Goal: Navigation & Orientation: Find specific page/section

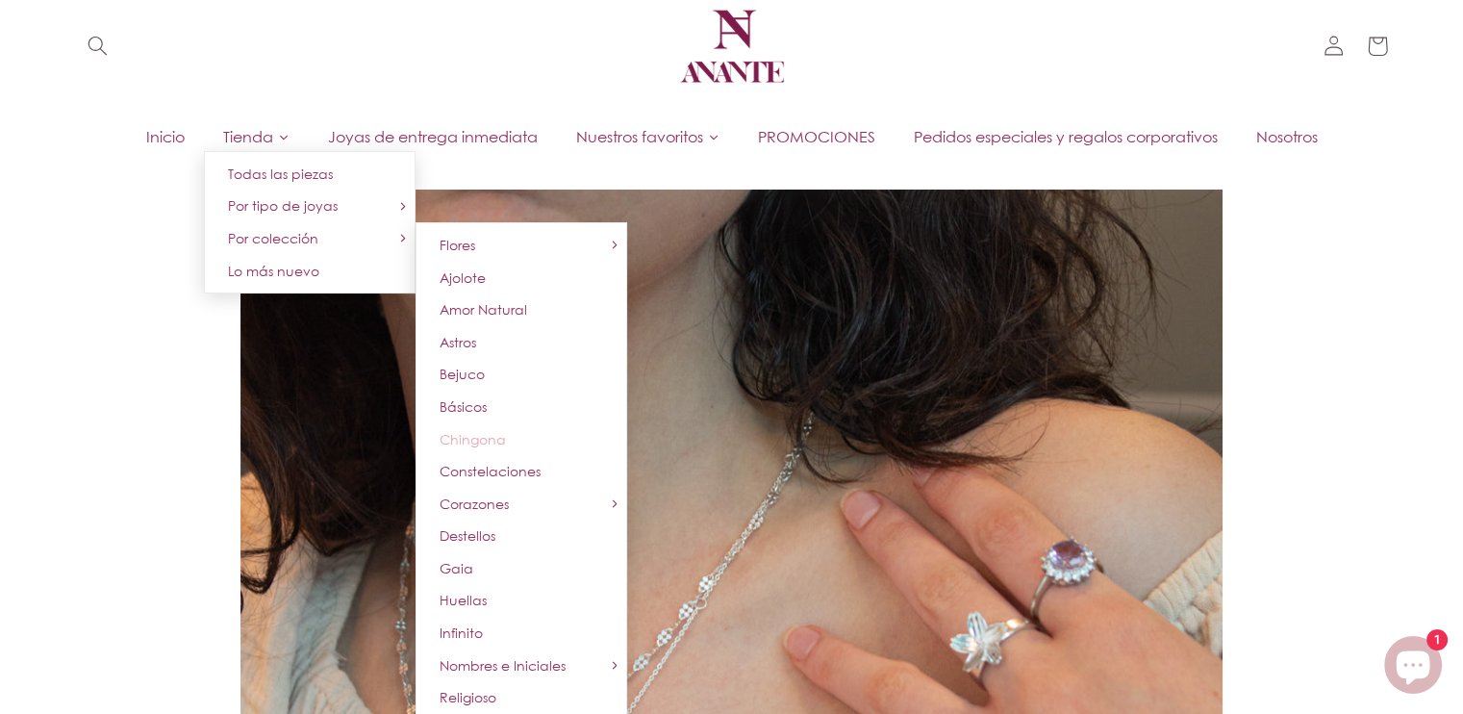
scroll to position [42, 0]
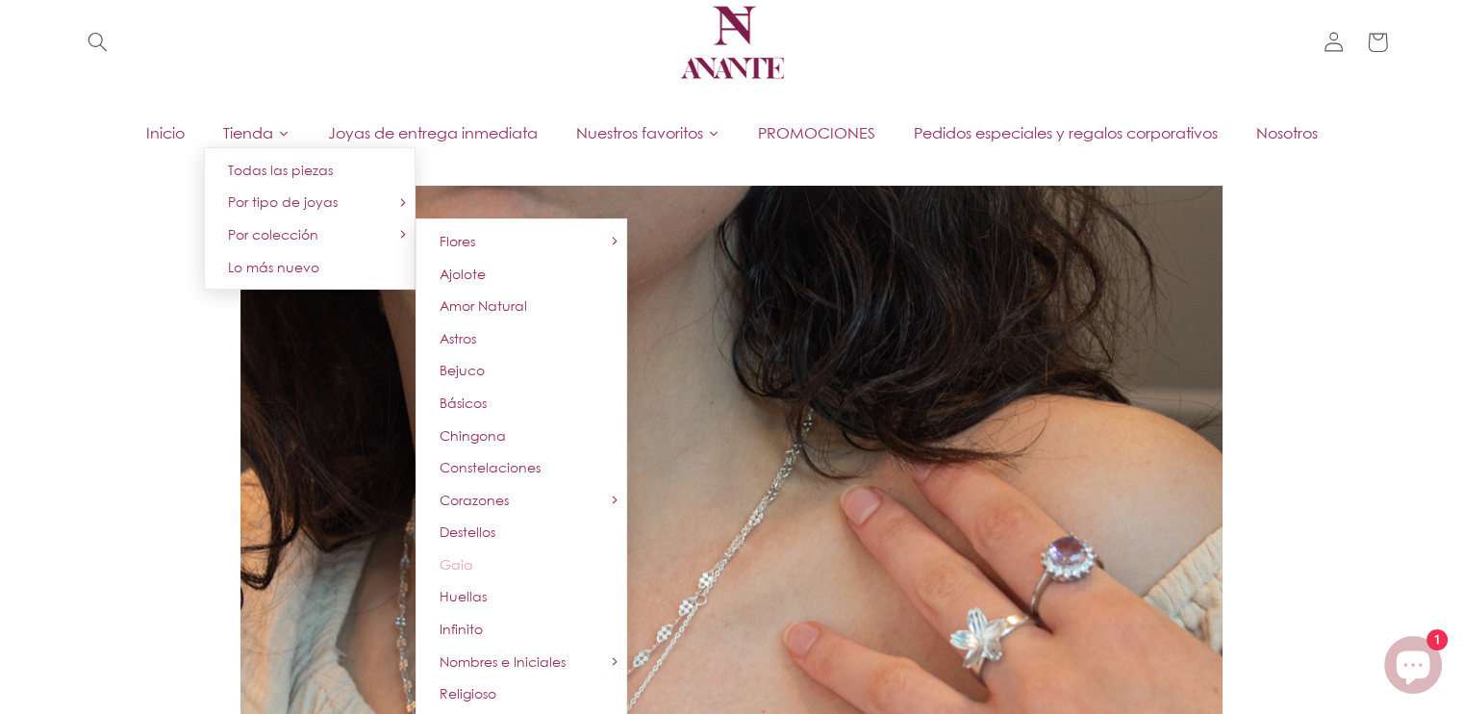
click at [483, 557] on link "Gaia" at bounding box center [522, 564] width 212 height 33
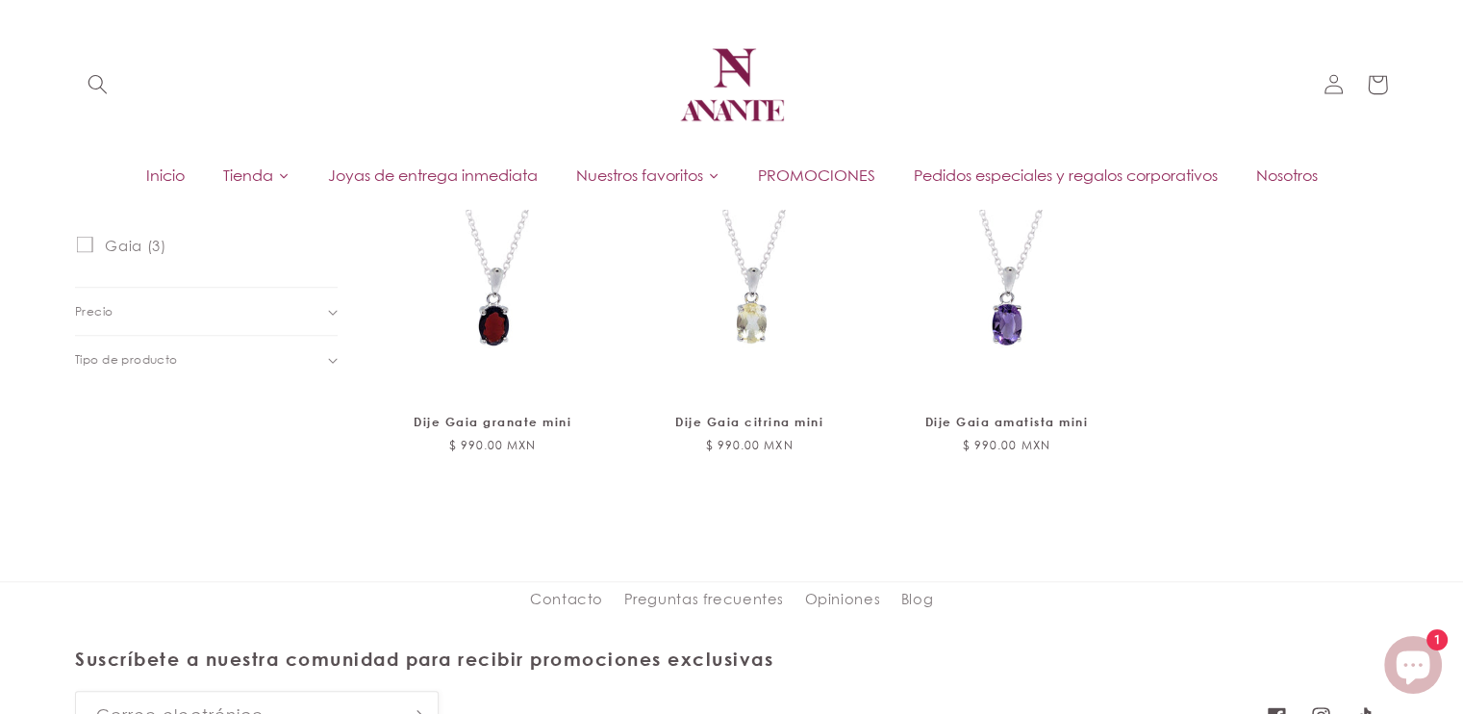
scroll to position [687, 0]
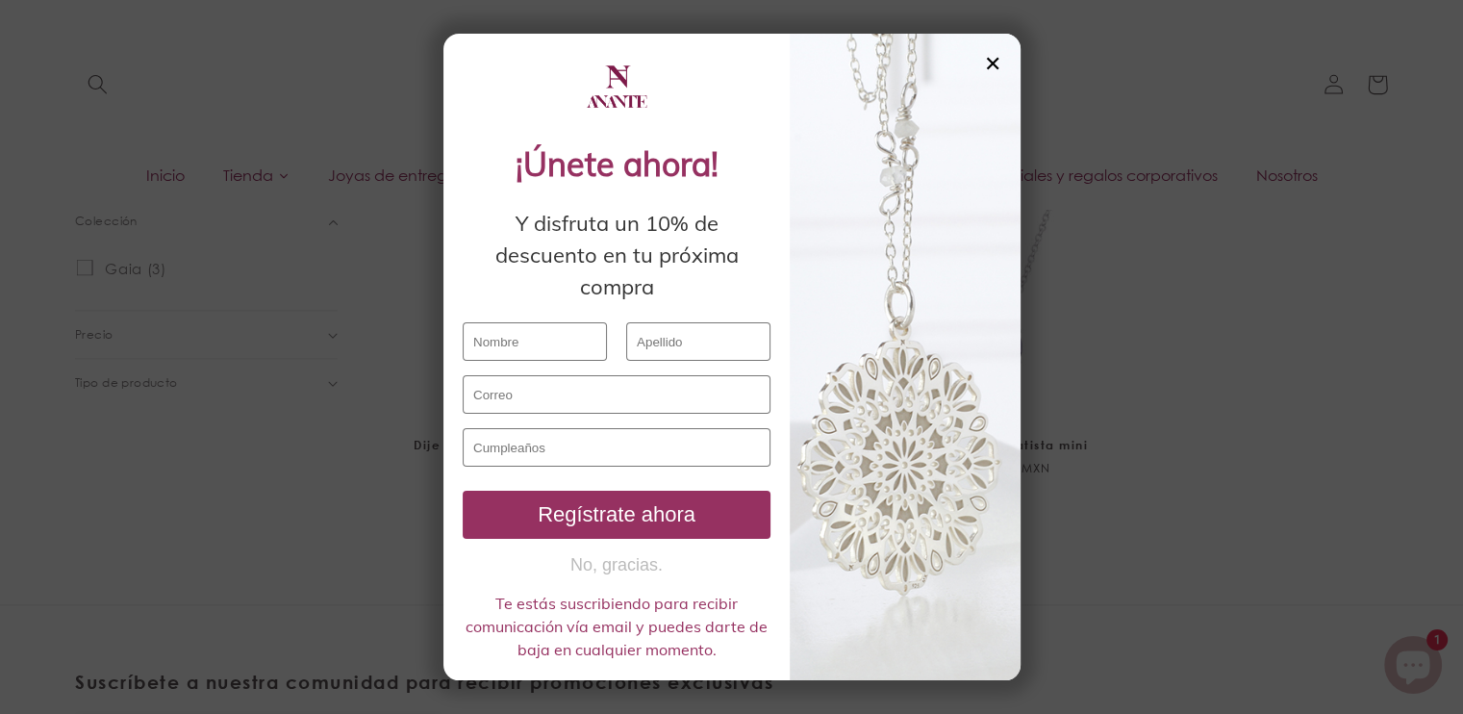
click at [985, 56] on div "✕" at bounding box center [992, 63] width 17 height 21
